Goal: Transaction & Acquisition: Obtain resource

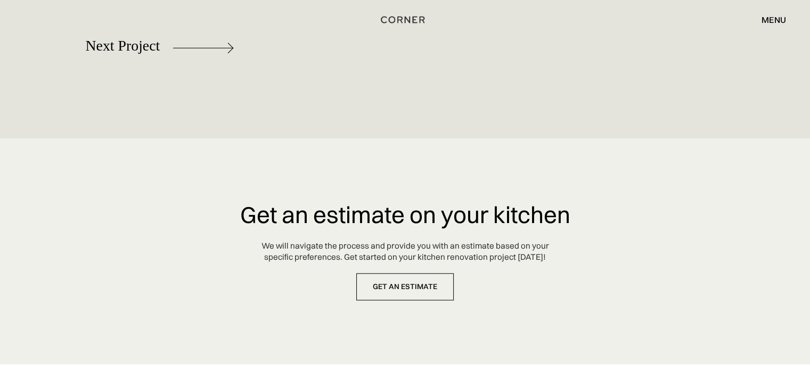
scroll to position [5061, 0]
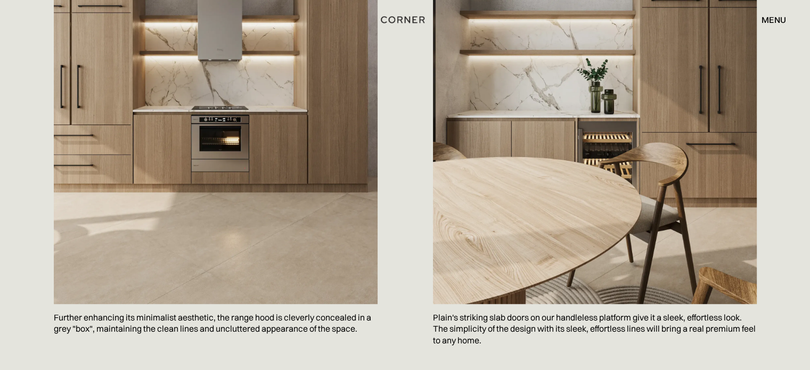
scroll to position [696, 0]
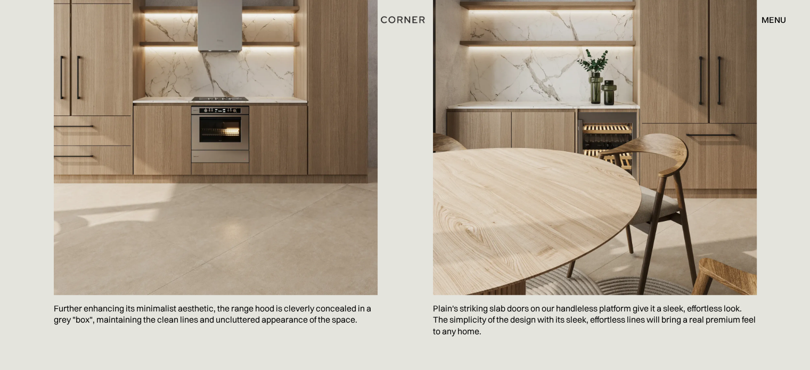
click at [255, 146] on img at bounding box center [216, 74] width 324 height 442
click at [481, 110] on img at bounding box center [595, 74] width 324 height 442
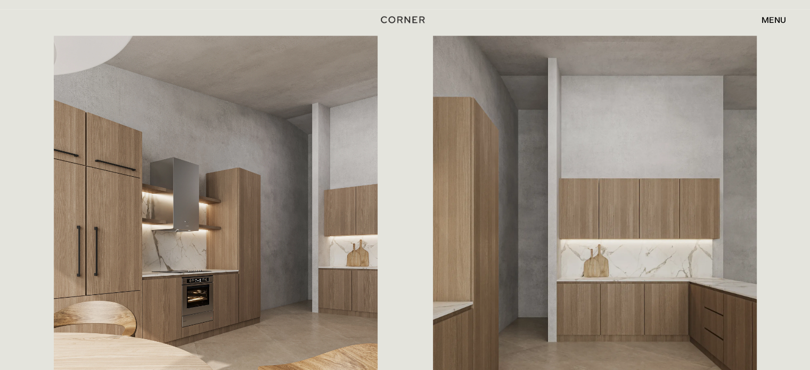
scroll to position [1106, 0]
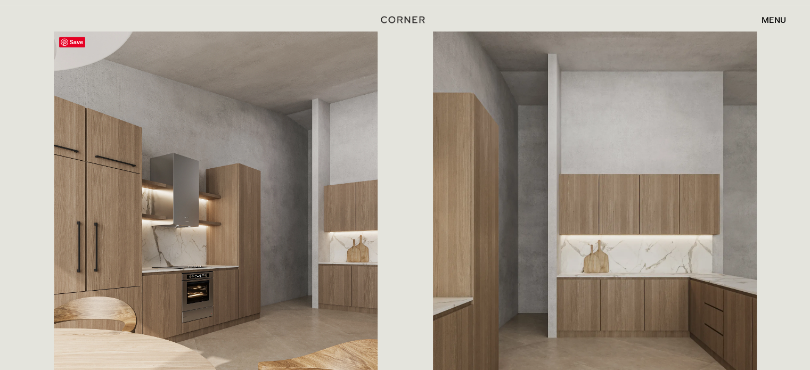
click at [212, 134] on img at bounding box center [216, 252] width 324 height 442
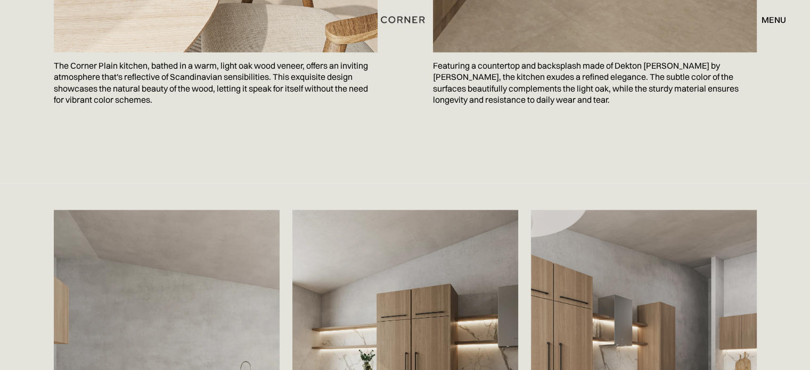
scroll to position [1530, 0]
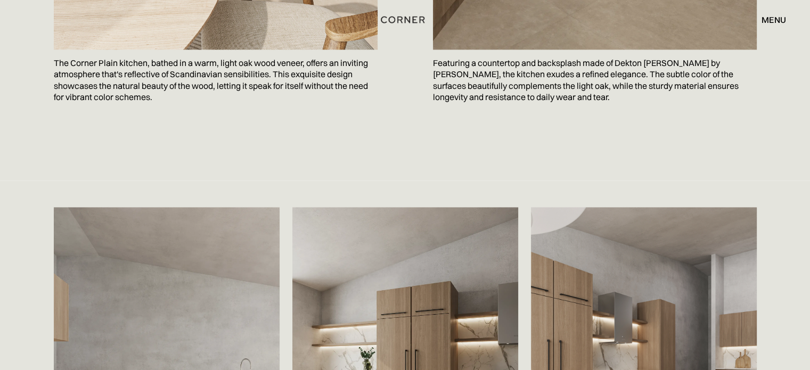
click at [290, 91] on p "The Corner Plain kitchen, bathed in a warm, light oak wood veneer, offers an in…" at bounding box center [216, 81] width 324 height 62
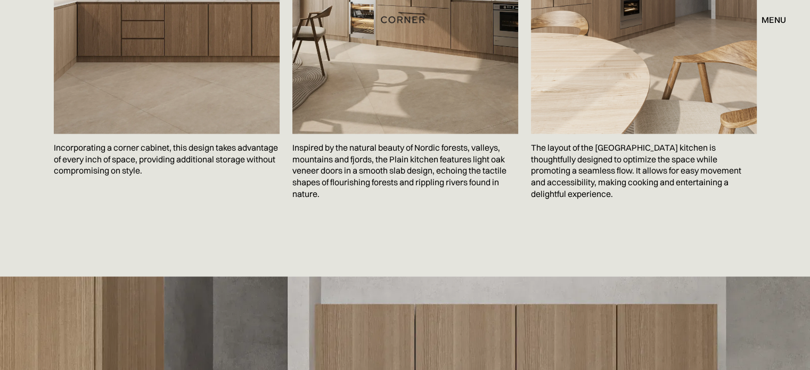
scroll to position [1958, 0]
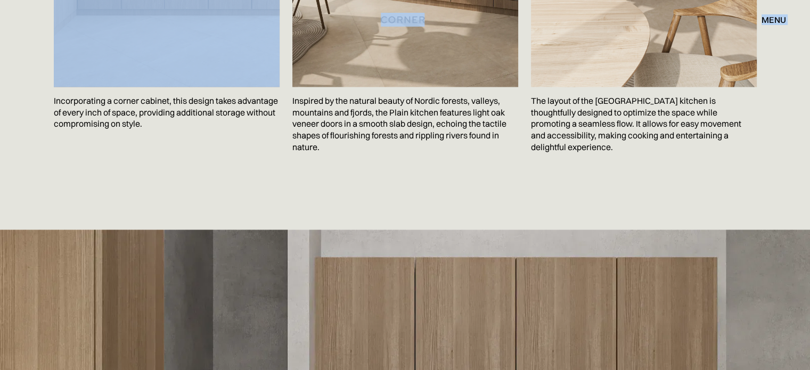
drag, startPoint x: 354, startPoint y: 39, endPoint x: 190, endPoint y: 142, distance: 194.1
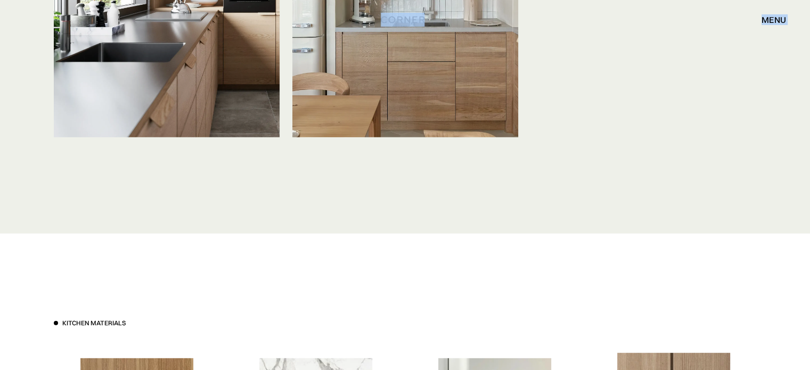
scroll to position [2860, 0]
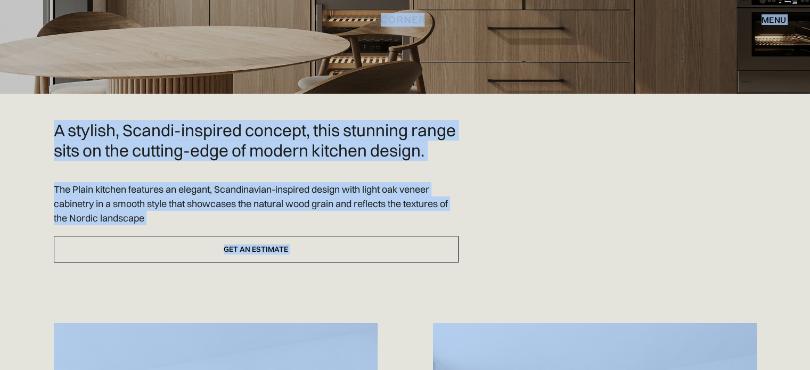
scroll to position [0, 0]
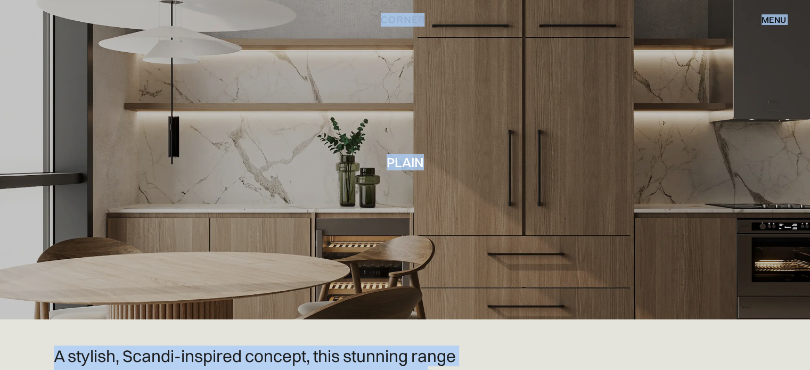
click at [298, 170] on div at bounding box center [405, 160] width 810 height 320
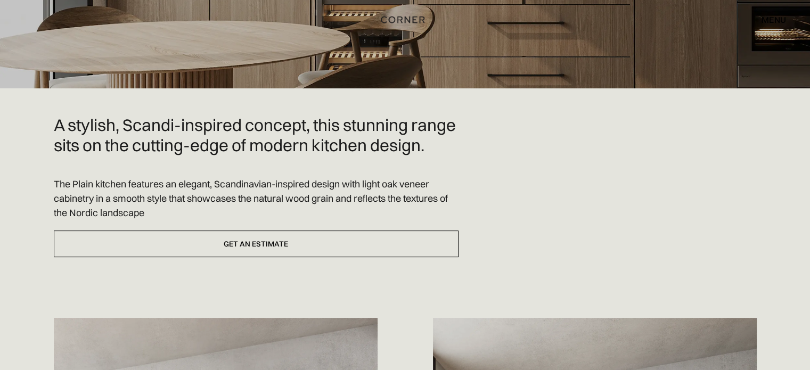
scroll to position [233, 0]
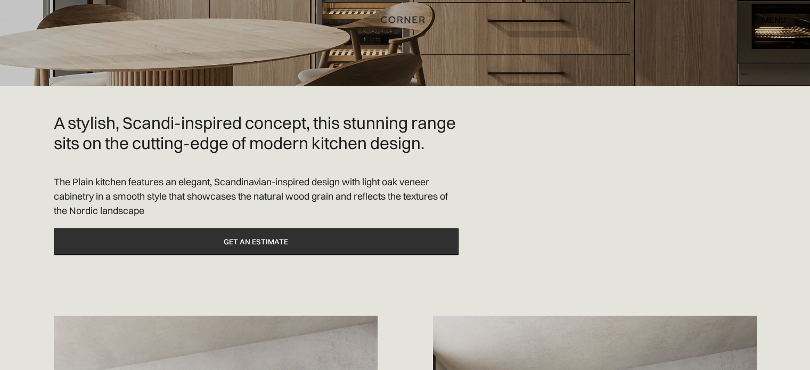
click at [233, 256] on link "Get an estimate" at bounding box center [256, 242] width 405 height 27
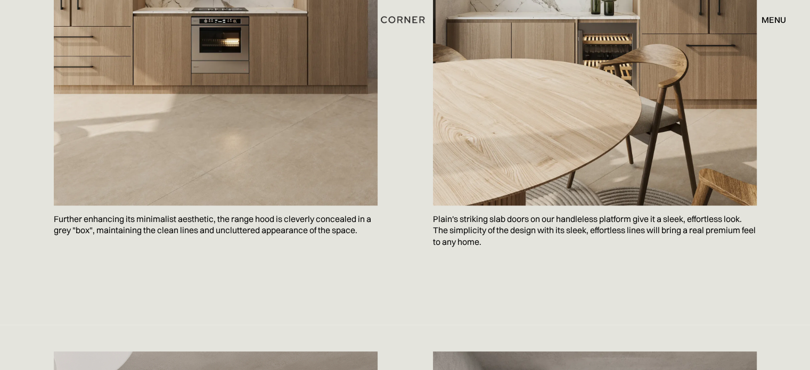
scroll to position [790, 0]
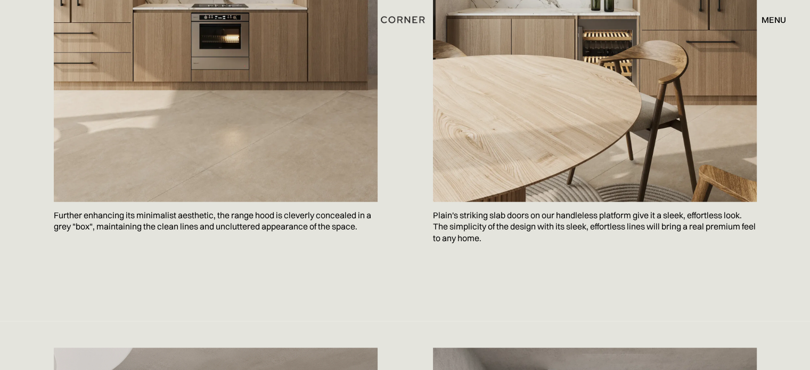
click at [403, 21] on img "home" at bounding box center [403, 20] width 44 height 14
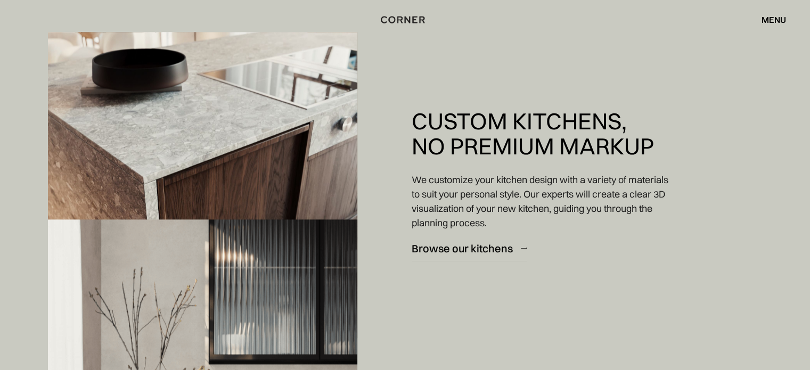
scroll to position [1311, 0]
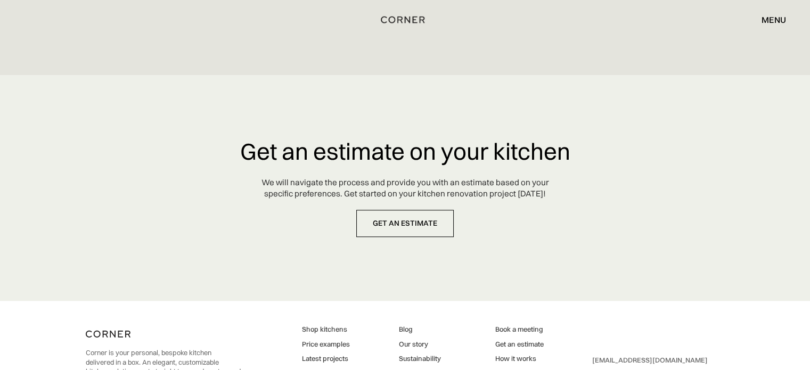
scroll to position [5239, 0]
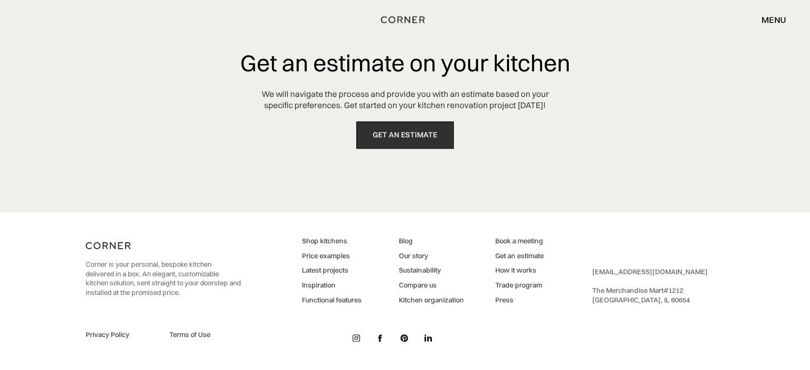
click at [391, 141] on link "get an estimate" at bounding box center [404, 134] width 97 height 27
